Goal: Find specific page/section: Find specific page/section

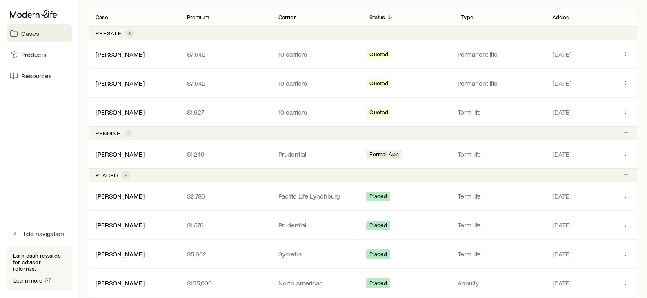
scroll to position [160, 0]
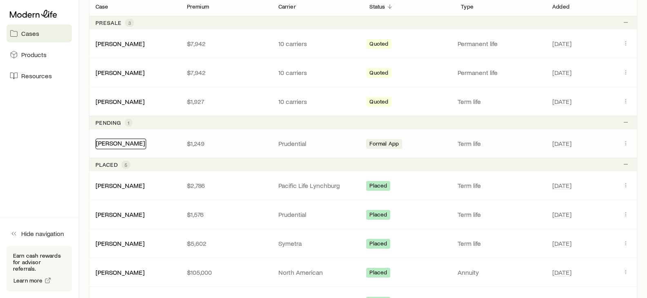
click at [141, 143] on link "[PERSON_NAME]" at bounding box center [120, 143] width 49 height 8
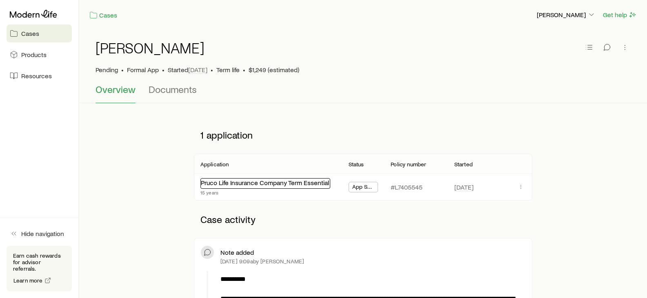
click at [254, 182] on link "Pruco Life Insurance Company Term Essential" at bounding box center [265, 183] width 128 height 8
